Goal: Task Accomplishment & Management: Manage account settings

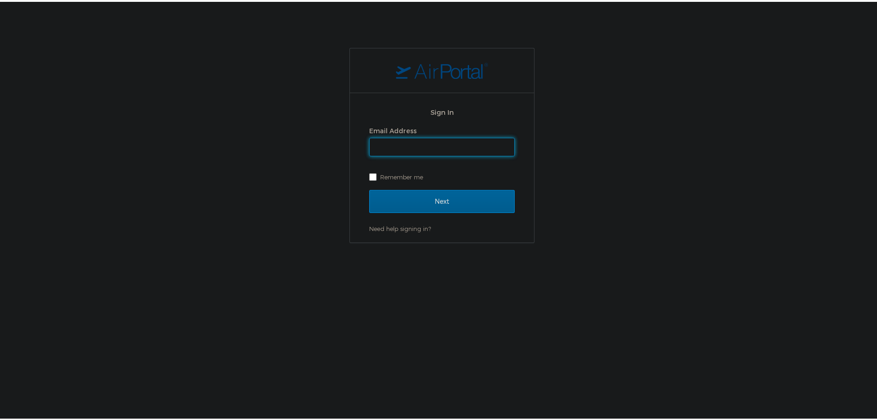
click at [449, 152] on input "Email Address" at bounding box center [442, 145] width 145 height 18
type input "shiva.tanwer@goosehead.com"
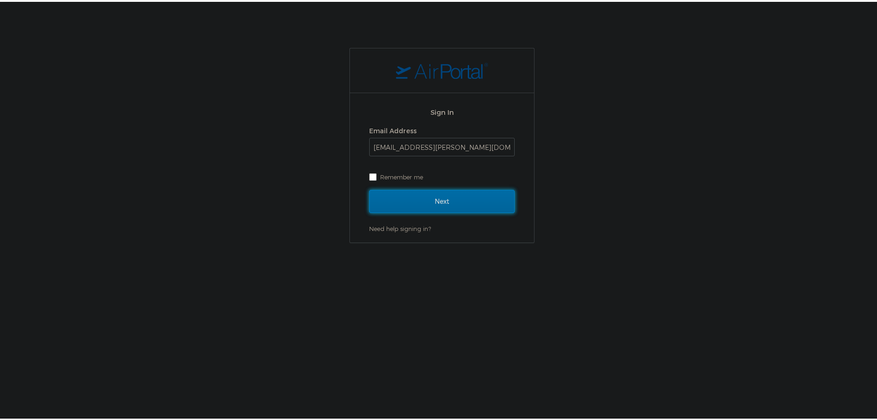
click at [434, 199] on input "Next" at bounding box center [442, 199] width 146 height 23
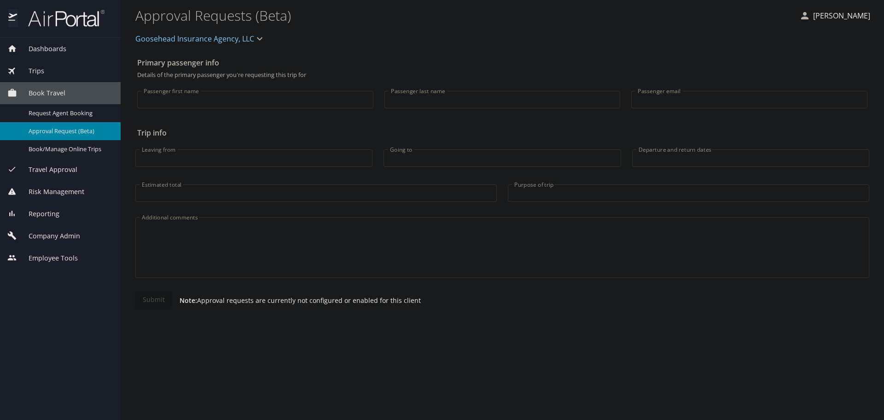
click at [64, 231] on span "Company Admin" at bounding box center [48, 236] width 63 height 10
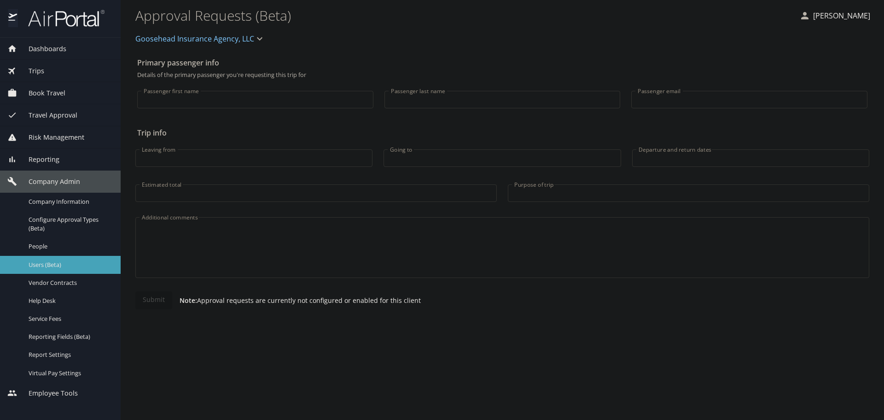
click at [58, 263] on span "Users (Beta)" at bounding box center [69, 264] width 81 height 9
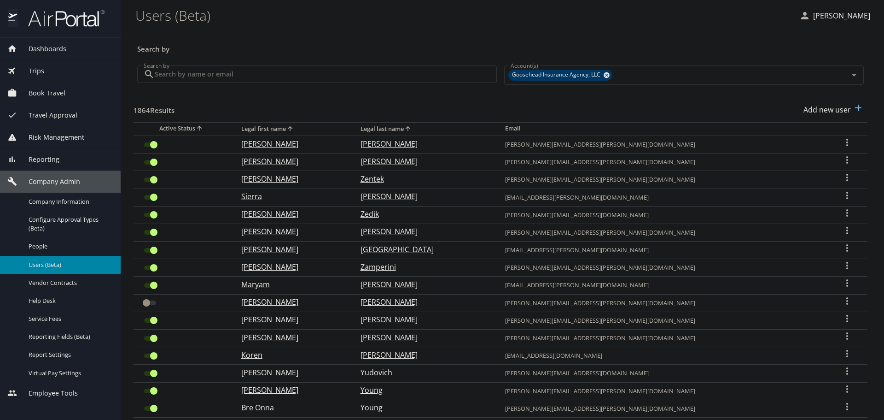
click at [229, 73] on input "Search by" at bounding box center [326, 74] width 342 height 18
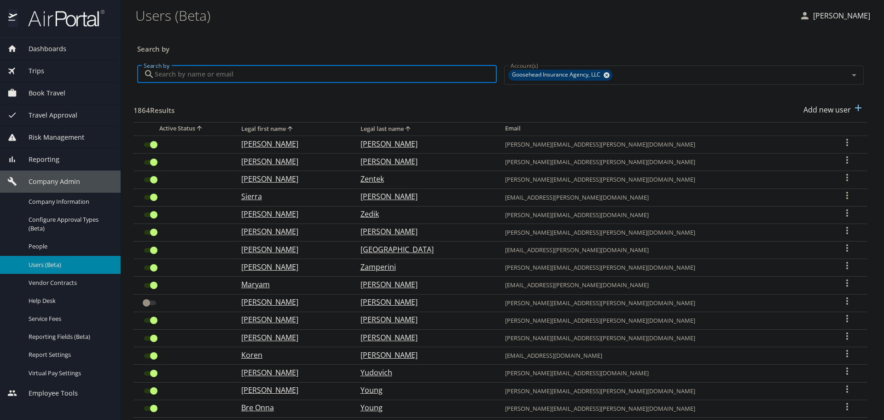
paste input "rielly.white@goosehead.com"
type input "rielly.white@goosehead.com"
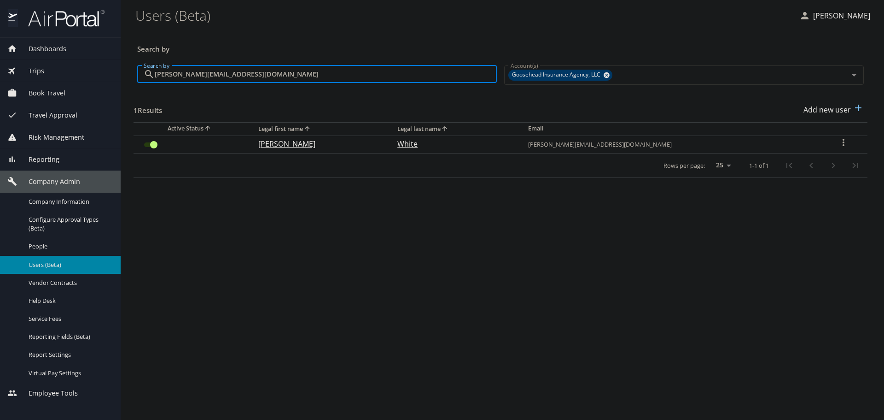
click at [142, 146] on input "User Search Table" at bounding box center [153, 144] width 33 height 11
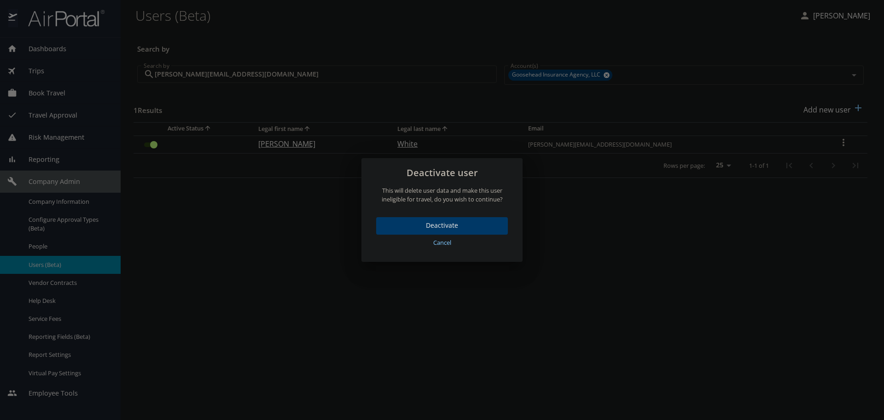
click at [435, 221] on span "Deactivate" at bounding box center [442, 226] width 117 height 12
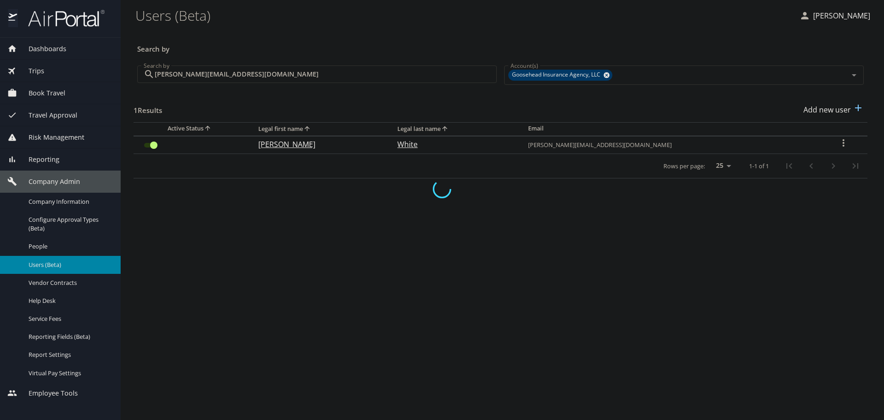
checkbox input "false"
click at [254, 70] on input "rielly.white@goosehead.com" at bounding box center [326, 74] width 342 height 18
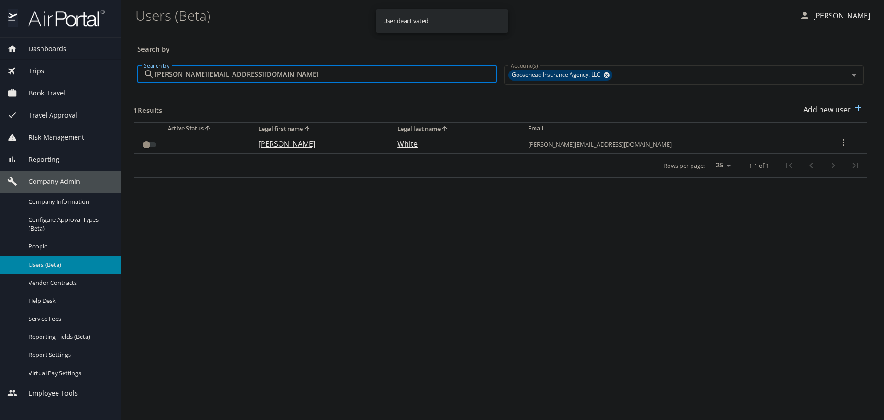
click at [254, 70] on input "rielly.white@goosehead.com" at bounding box center [326, 74] width 342 height 18
paste input "joelle.grundy"
type input "joelle.grundy@goosehead.com"
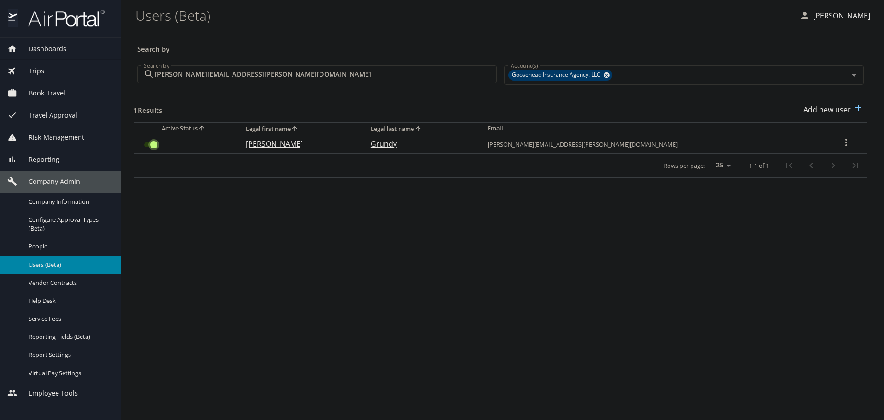
click at [153, 142] on input "User Search Table" at bounding box center [153, 144] width 33 height 11
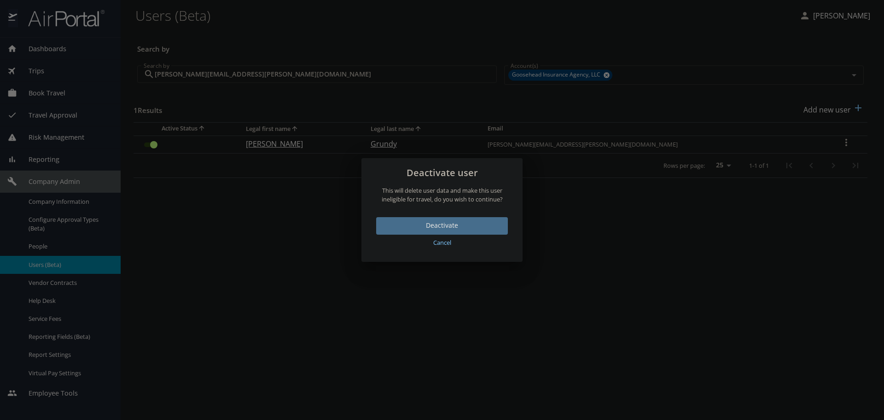
click at [477, 223] on span "Deactivate" at bounding box center [442, 226] width 117 height 12
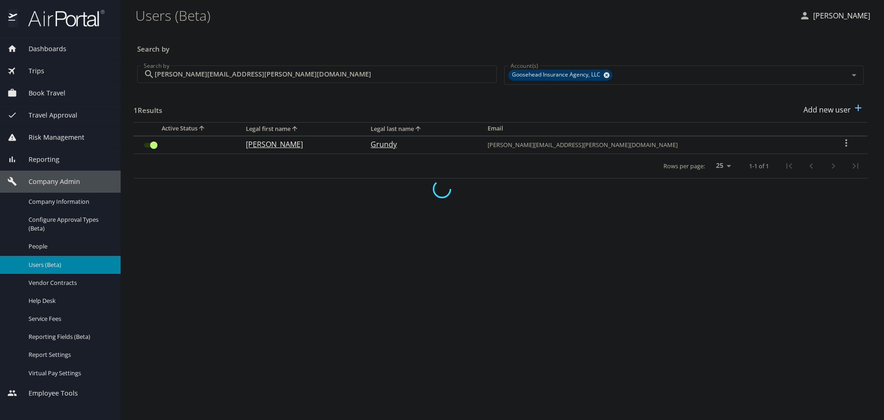
checkbox input "false"
